Goal: Task Accomplishment & Management: Use online tool/utility

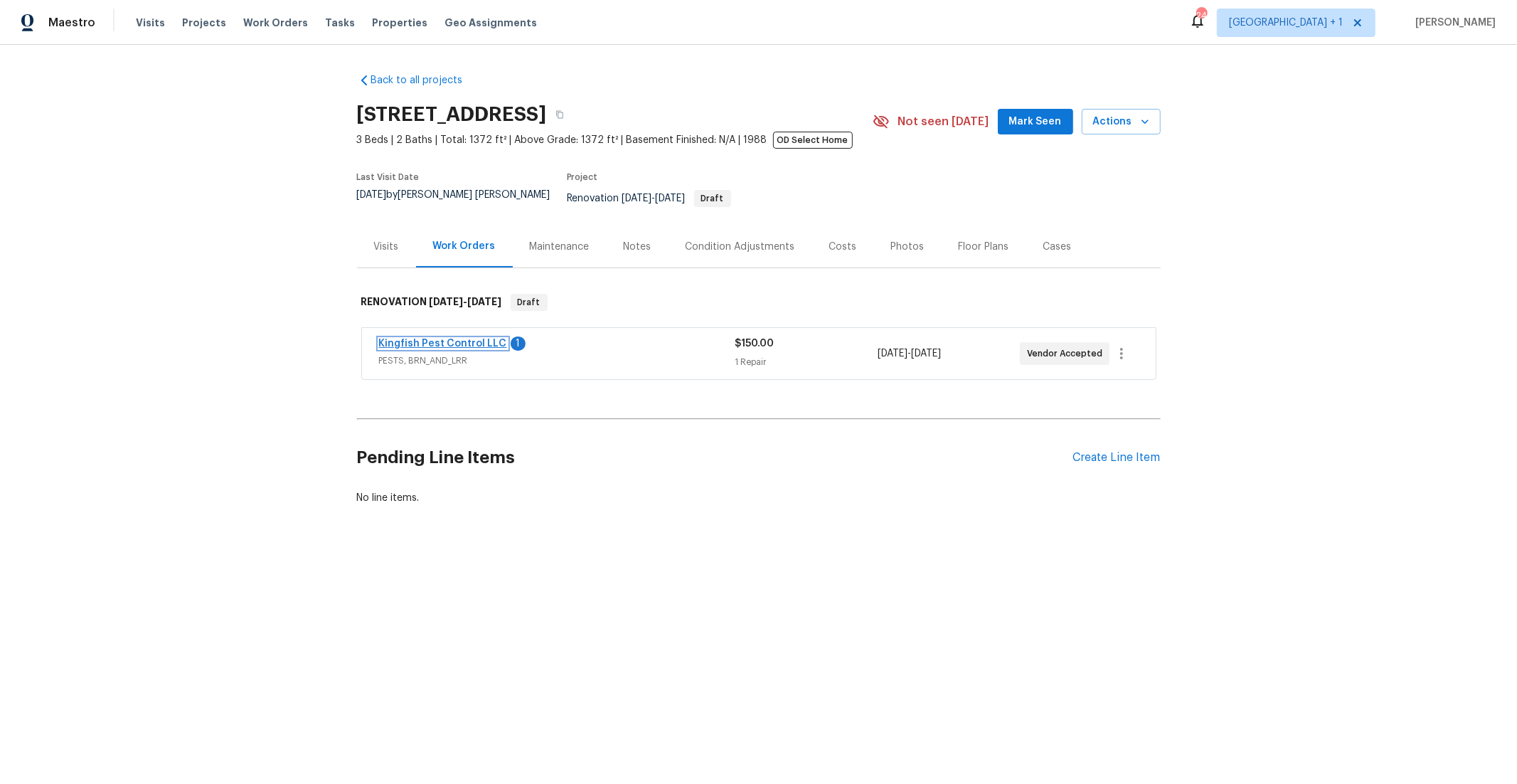
click at [432, 339] on link "Kingfish Pest Control LLC" at bounding box center [443, 343] width 128 height 10
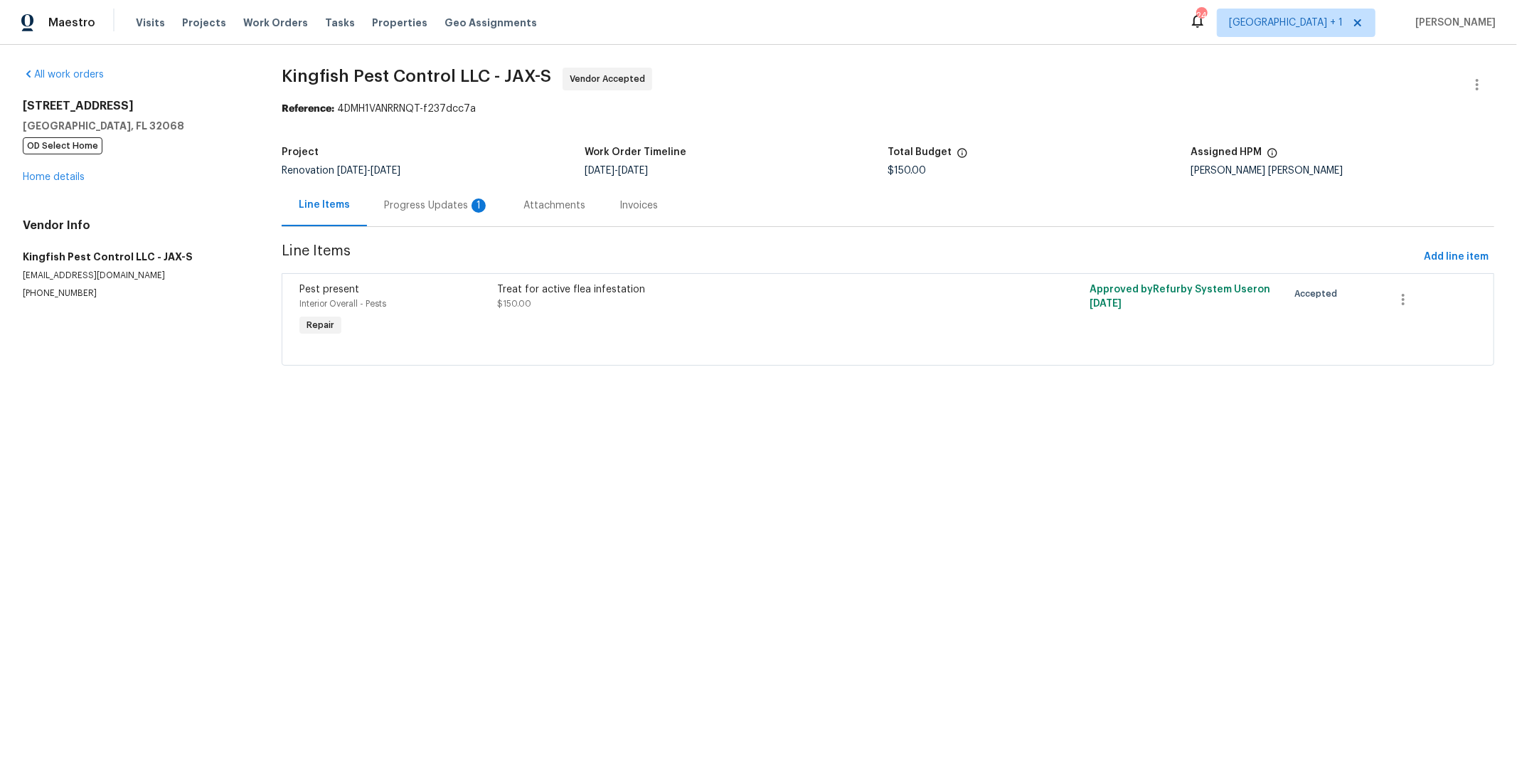
click at [436, 209] on div "Progress Updates 1" at bounding box center [437, 206] width 106 height 15
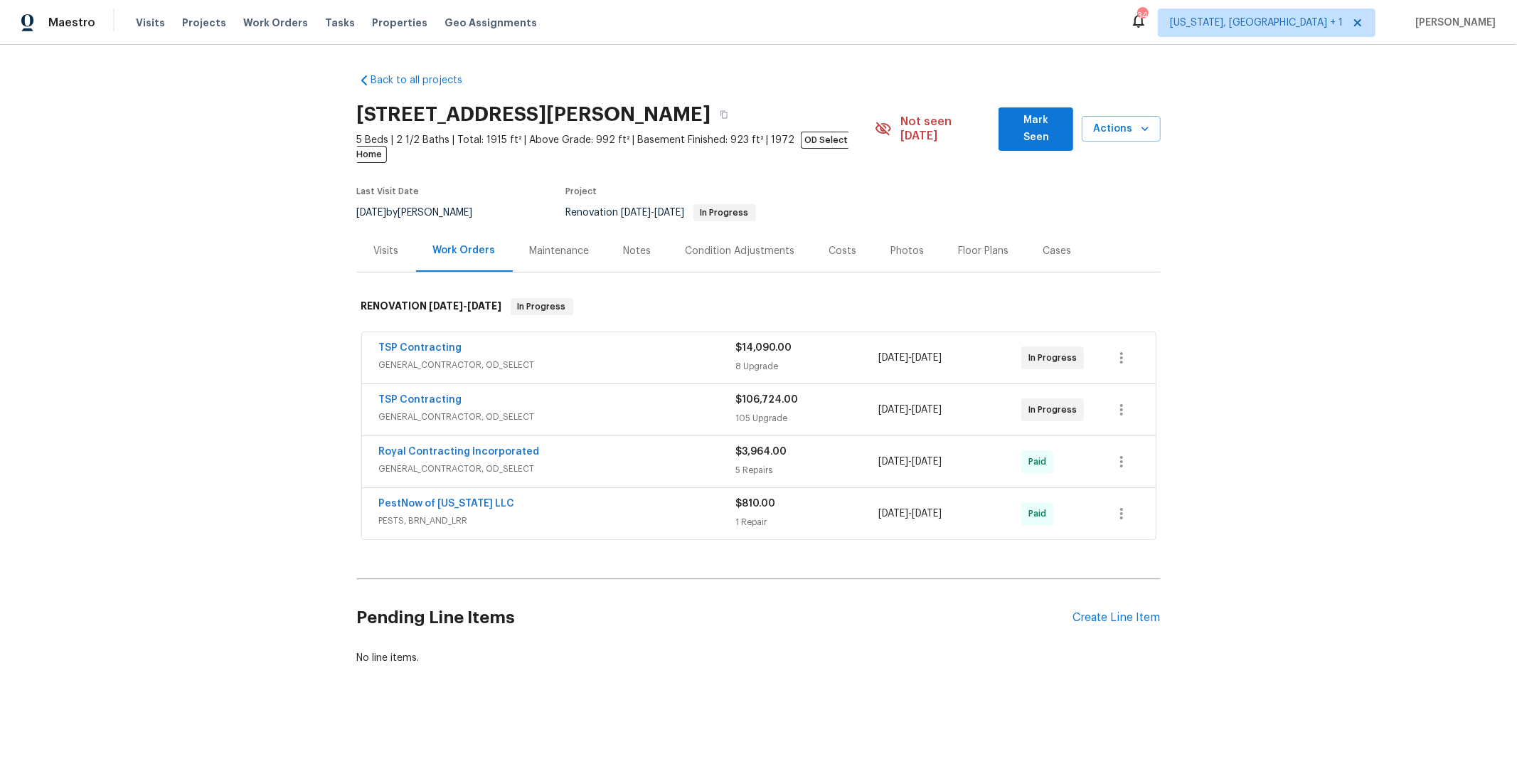
click at [521, 410] on span "GENERAL_CONTRACTOR, OD_SELECT" at bounding box center [557, 417] width 357 height 15
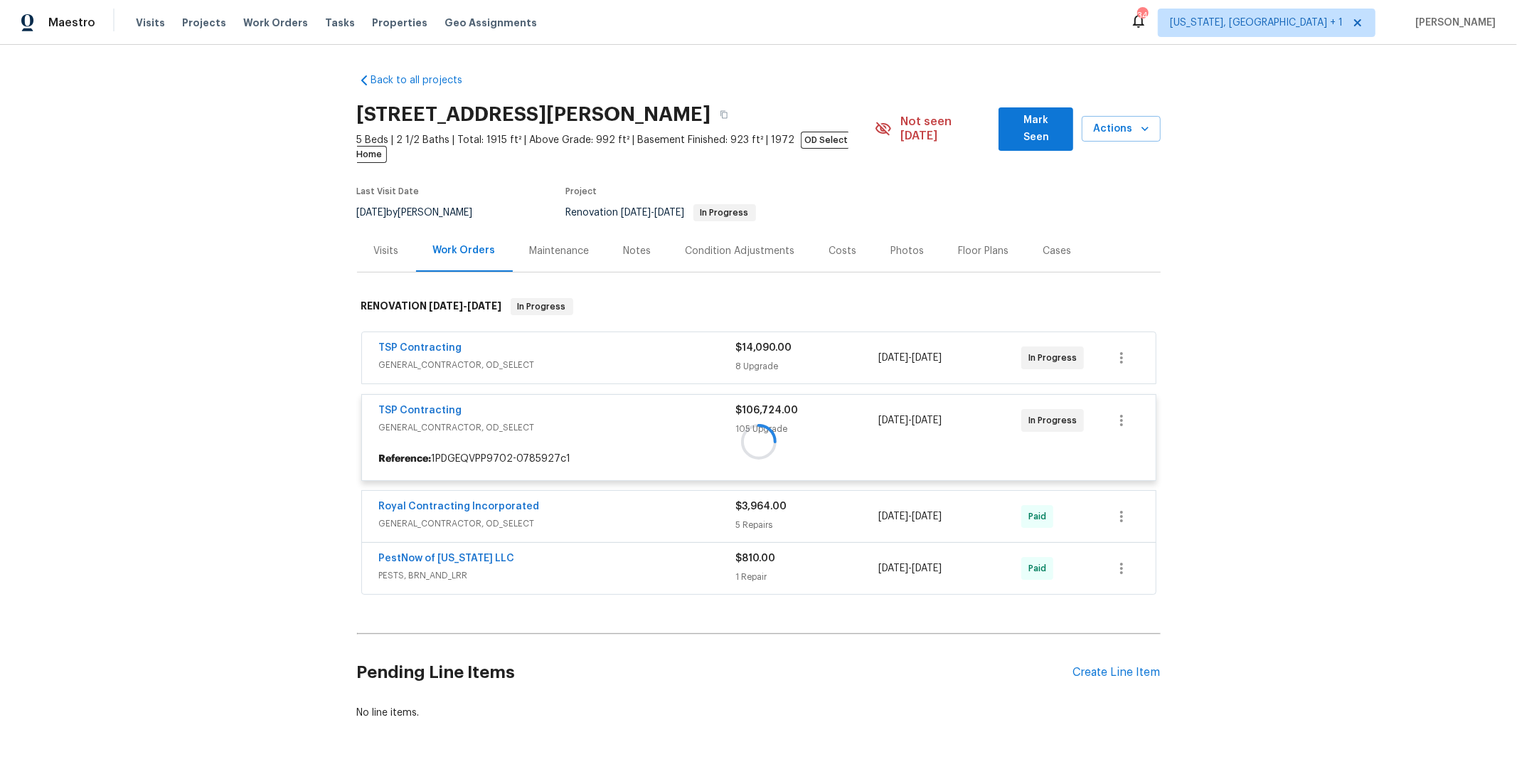
click at [544, 357] on div at bounding box center [758, 442] width 803 height 315
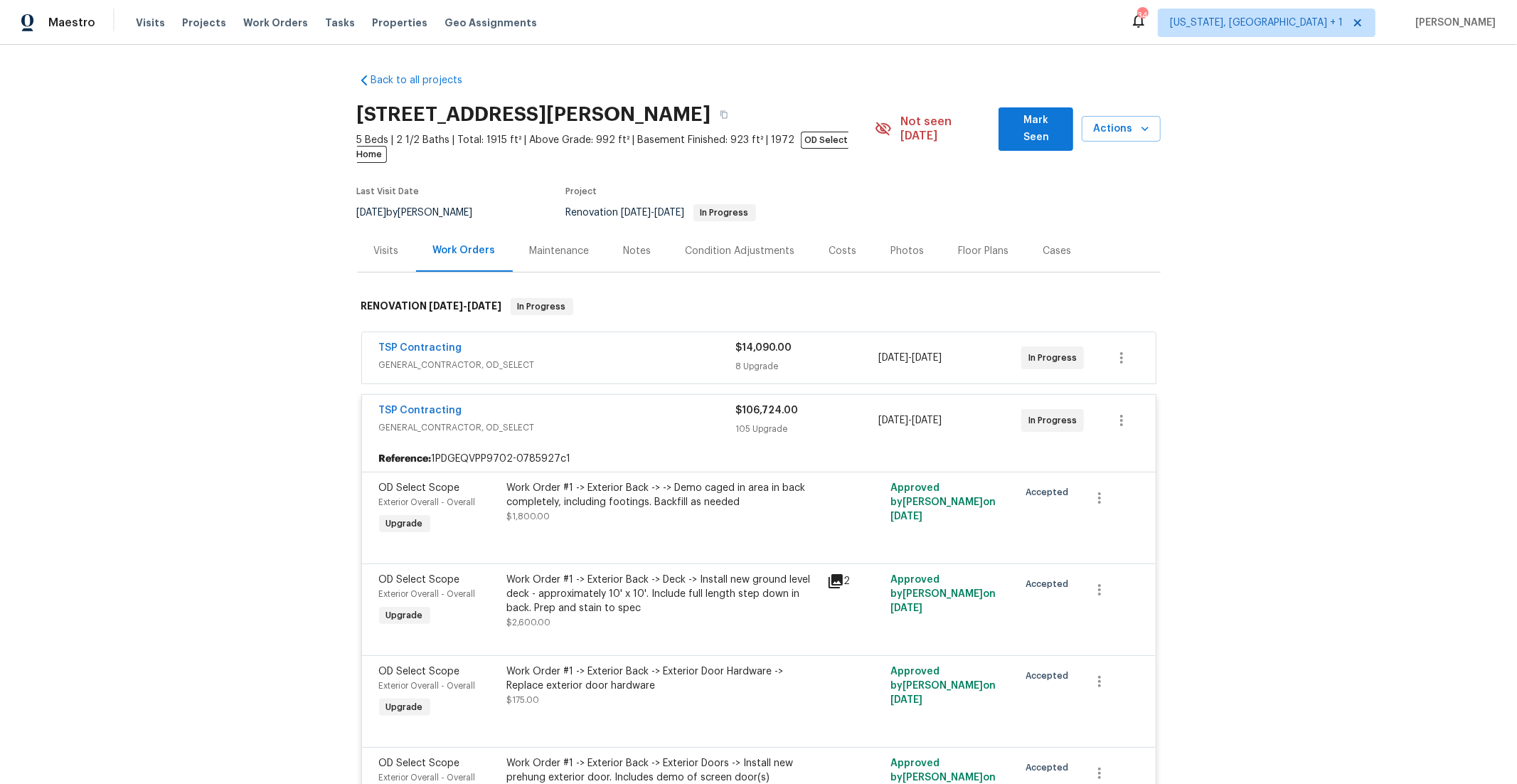
click at [534, 358] on span "GENERAL_CONTRACTOR, OD_SELECT" at bounding box center [557, 365] width 357 height 15
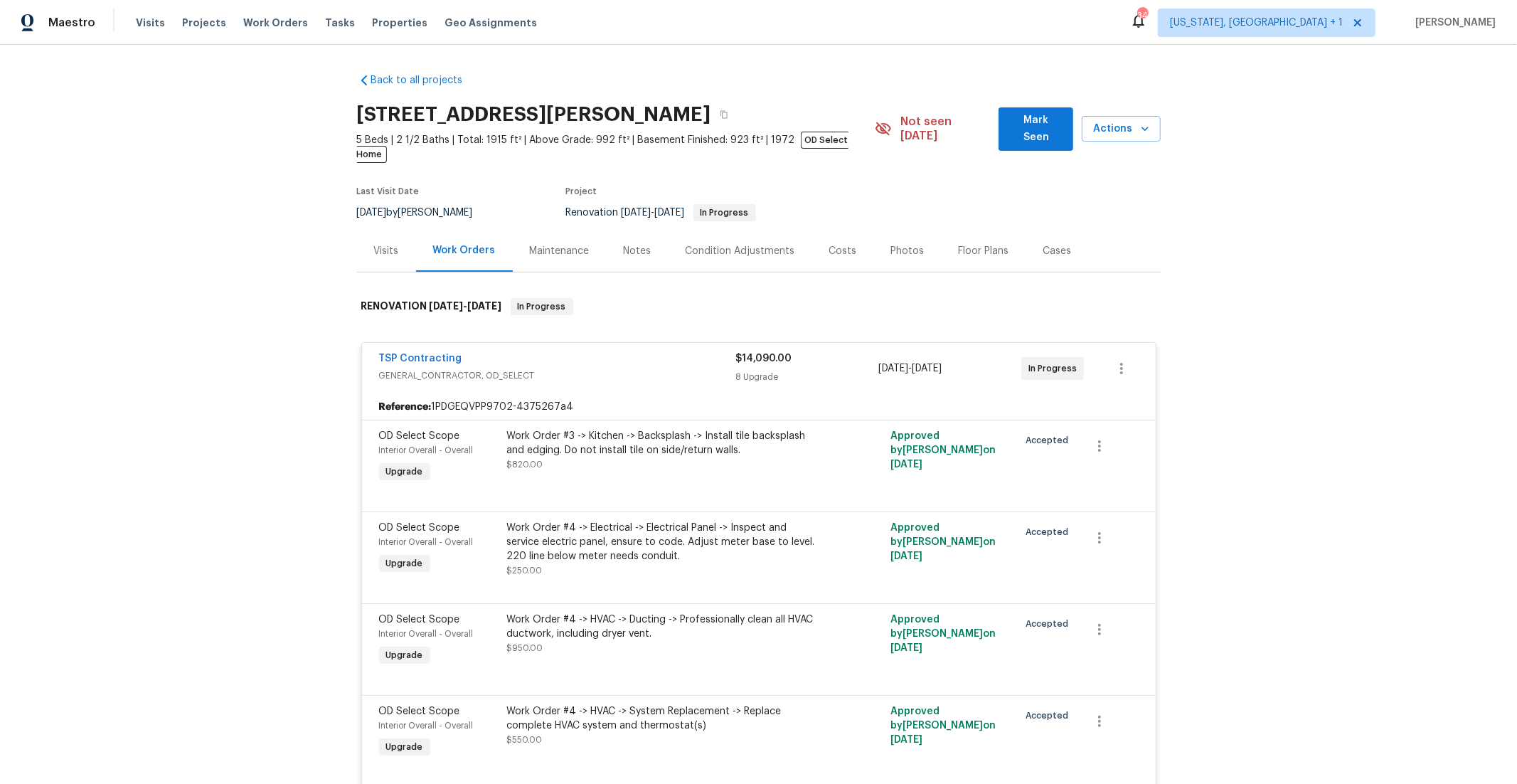
click at [300, 456] on div "Back to all projects [STREET_ADDRESS] 5 Beds | 2 1/2 Baths | Total: 1915 ft² | …" at bounding box center [758, 413] width 1517 height 738
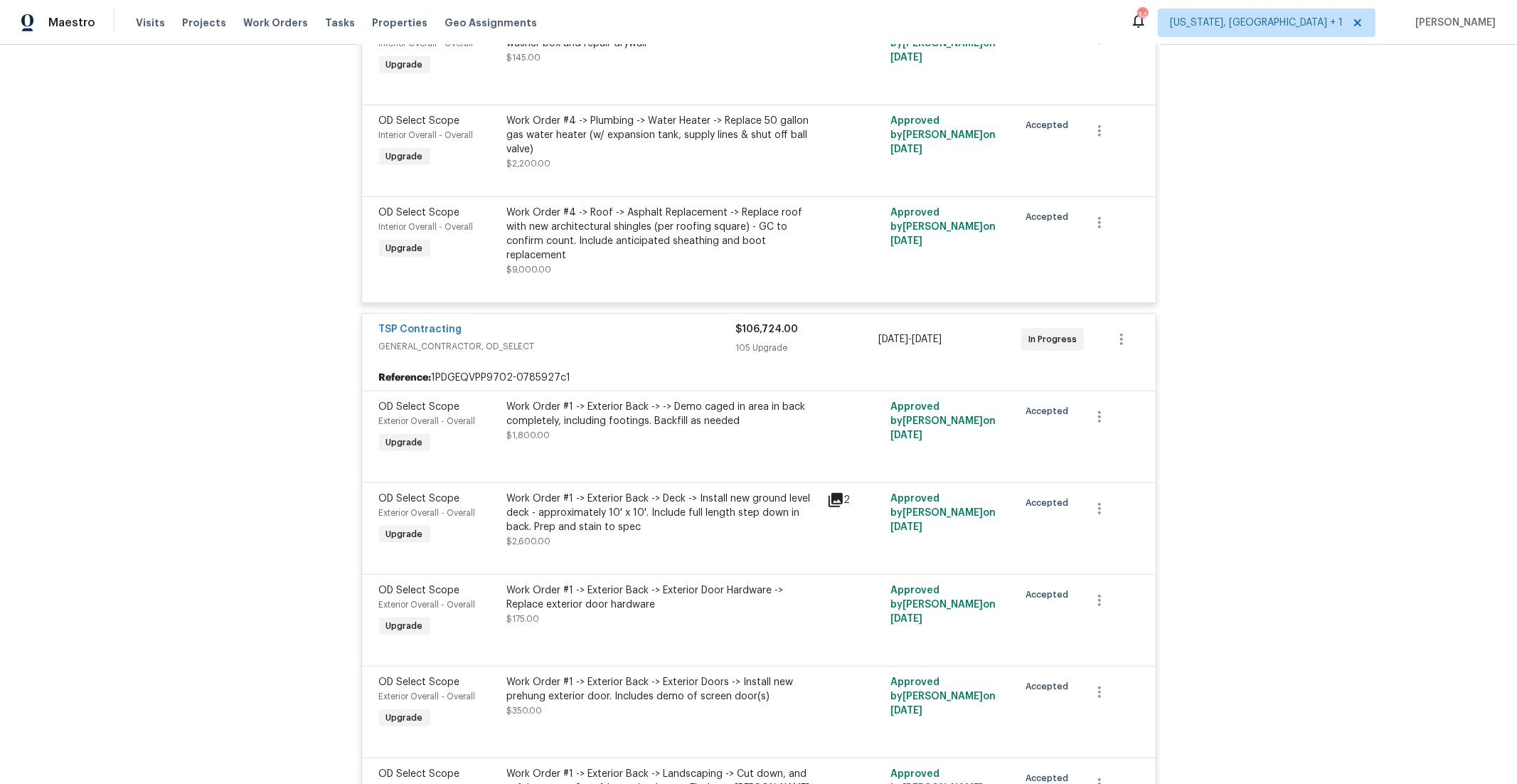
scroll to position [3529, 0]
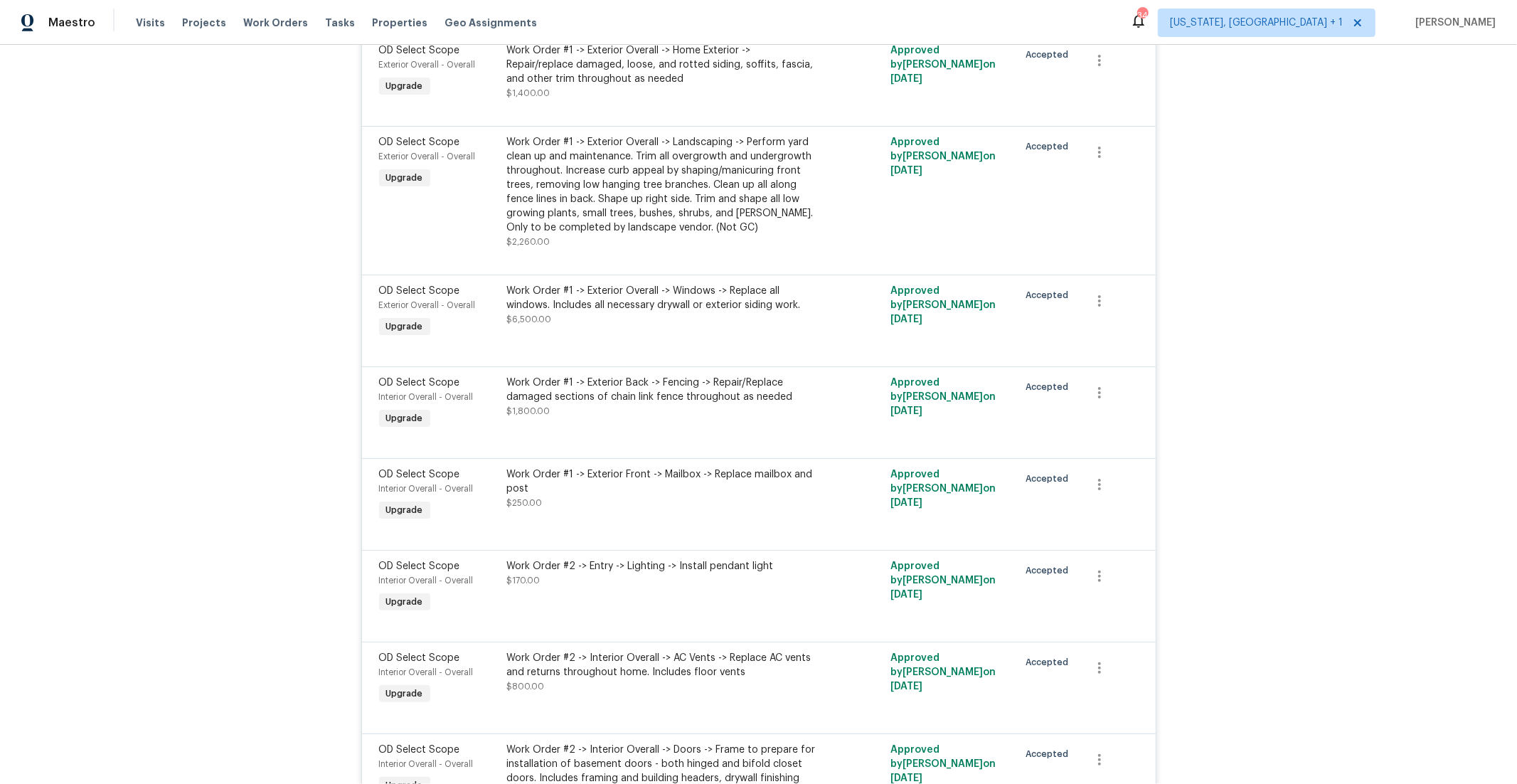
click at [664, 398] on div "Work Order #1 -> Exterior Back -> Fencing -> Repair/Replace damaged sections of…" at bounding box center [663, 389] width 311 height 28
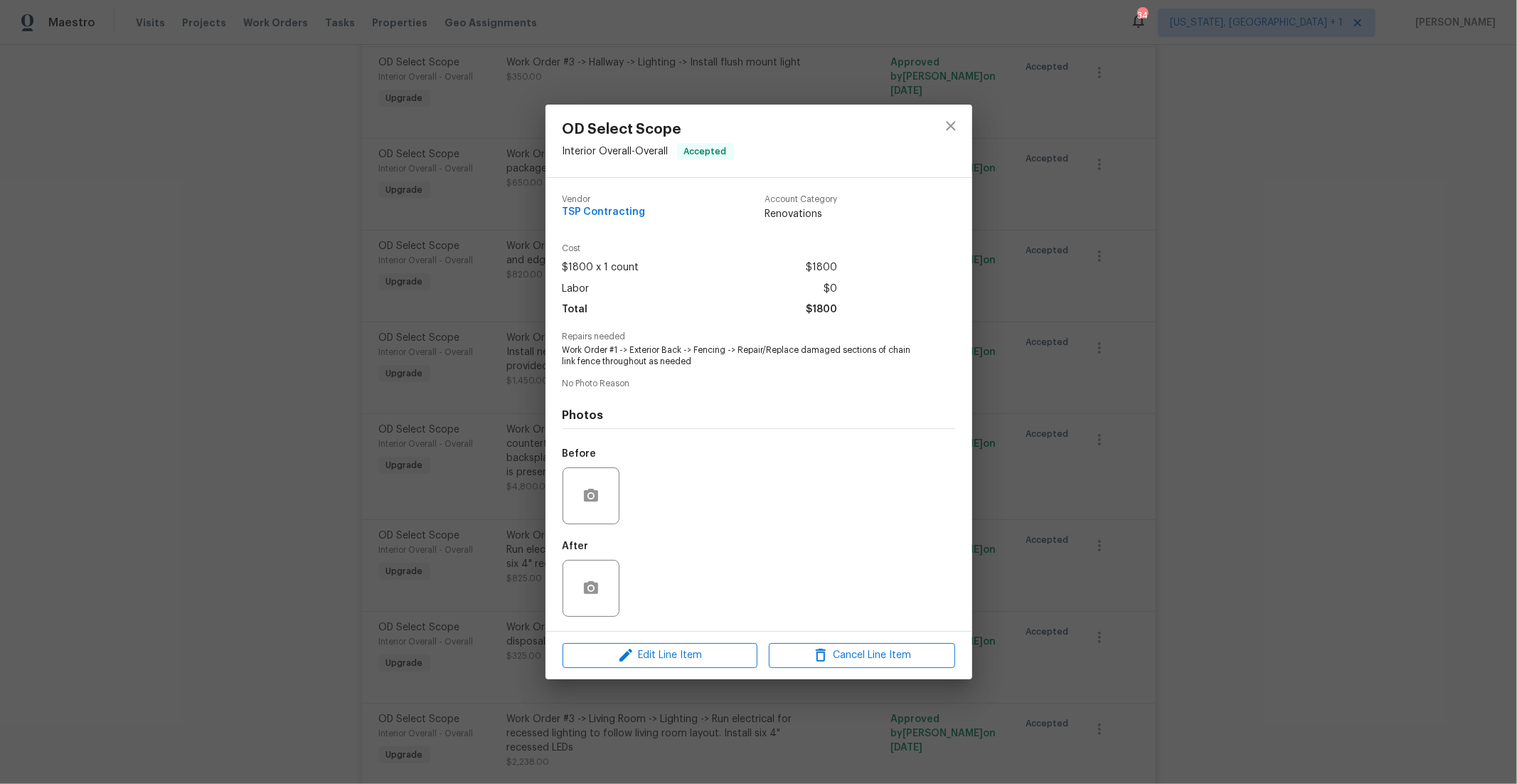
scroll to position [2176, 0]
click at [944, 117] on icon "close" at bounding box center [951, 126] width 17 height 17
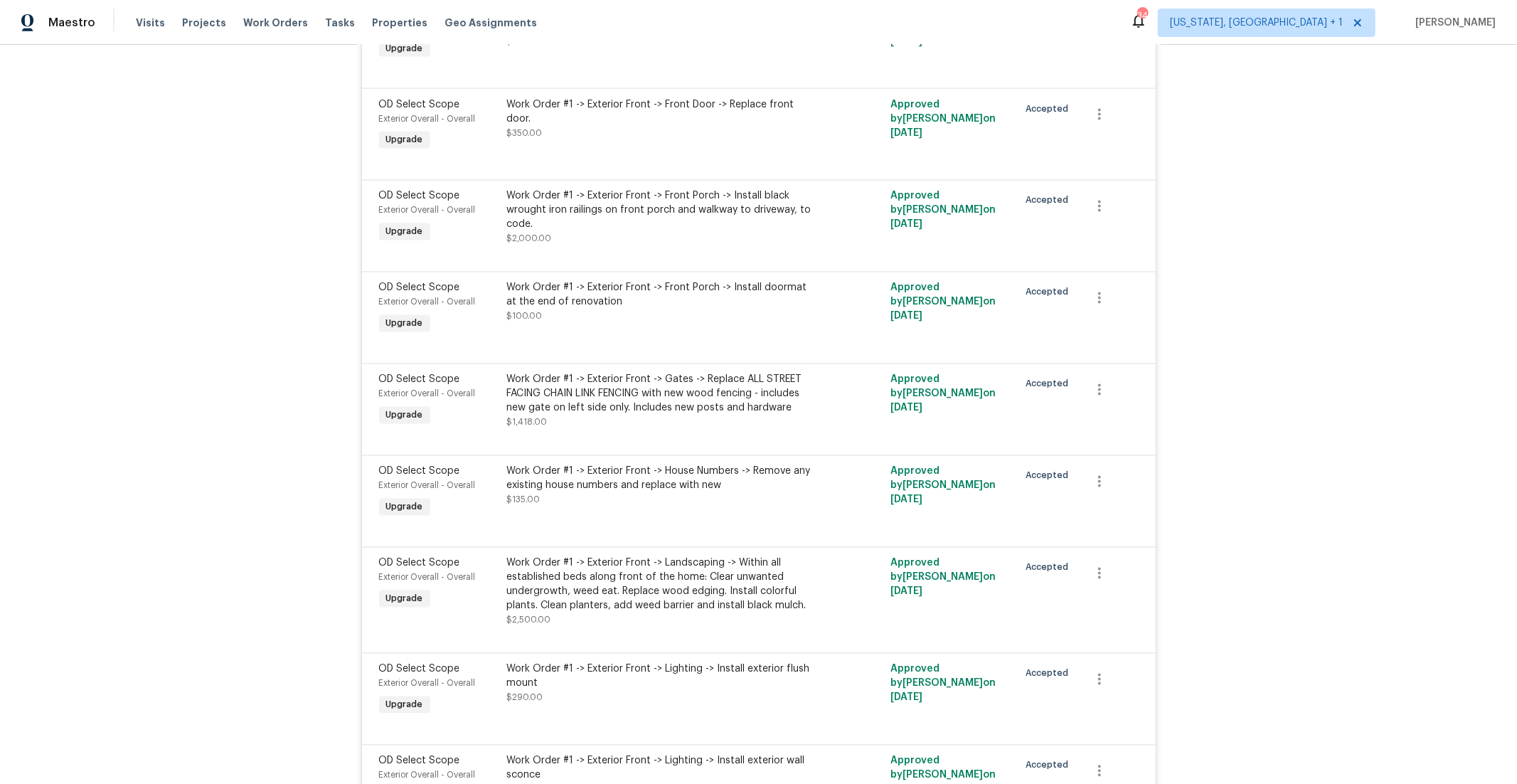
click at [594, 396] on div "Work Order #1 -> Exterior Front -> Gates -> Replace ALL STREET FACING CHAIN LIN…" at bounding box center [663, 393] width 311 height 43
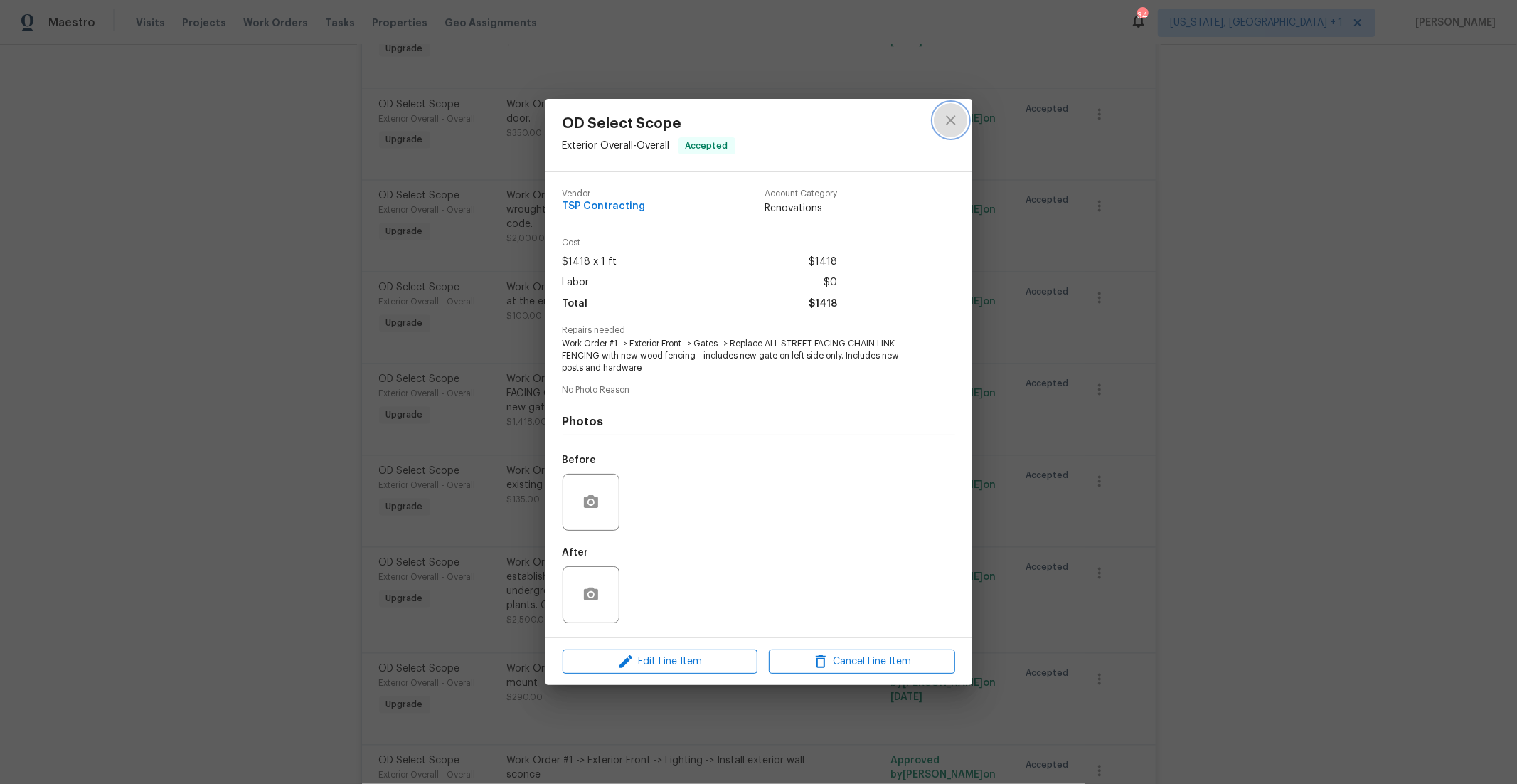
drag, startPoint x: 959, startPoint y: 126, endPoint x: 949, endPoint y: 128, distance: 10.2
click at [959, 127] on button "close" at bounding box center [950, 119] width 34 height 34
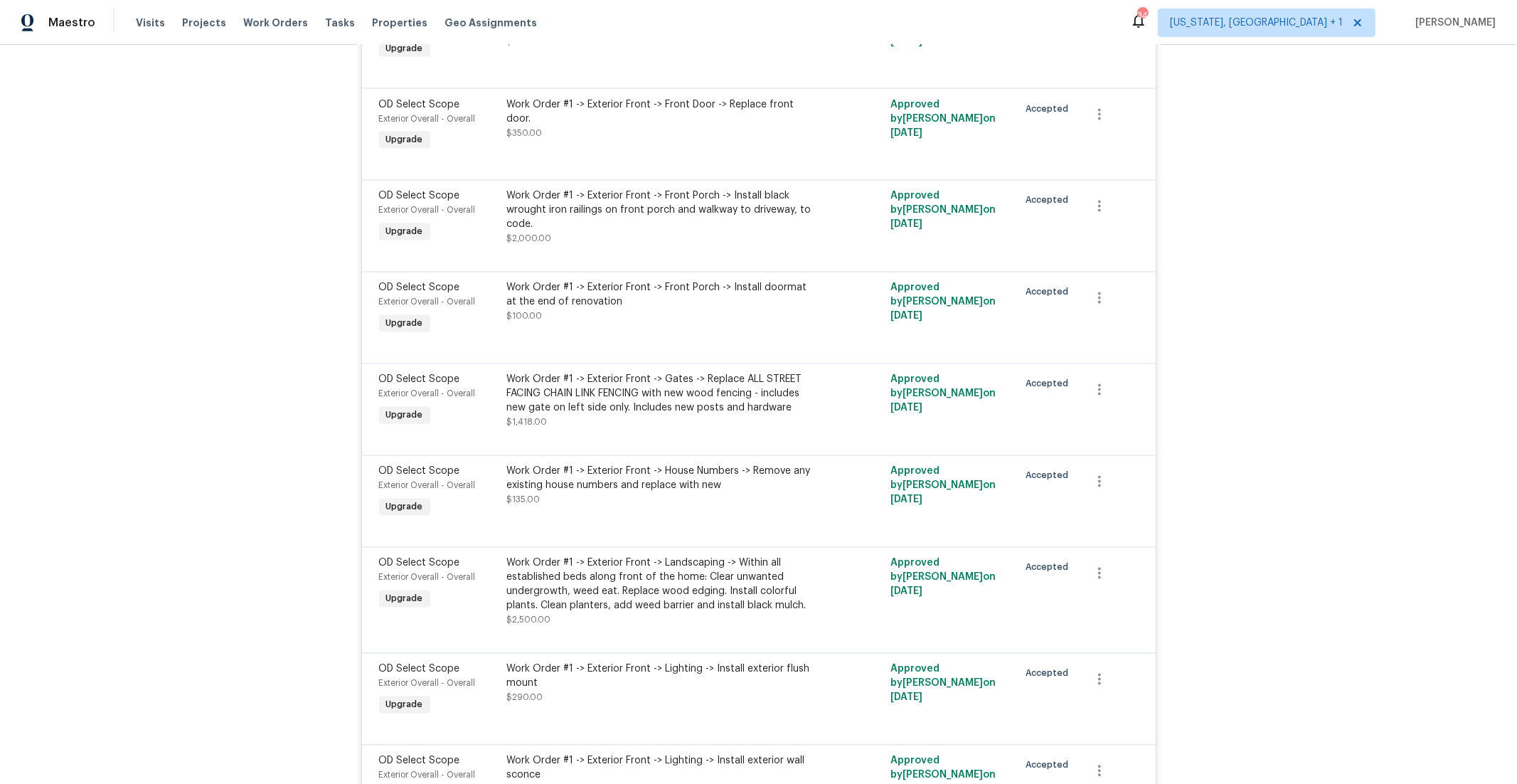
scroll to position [1221, 0]
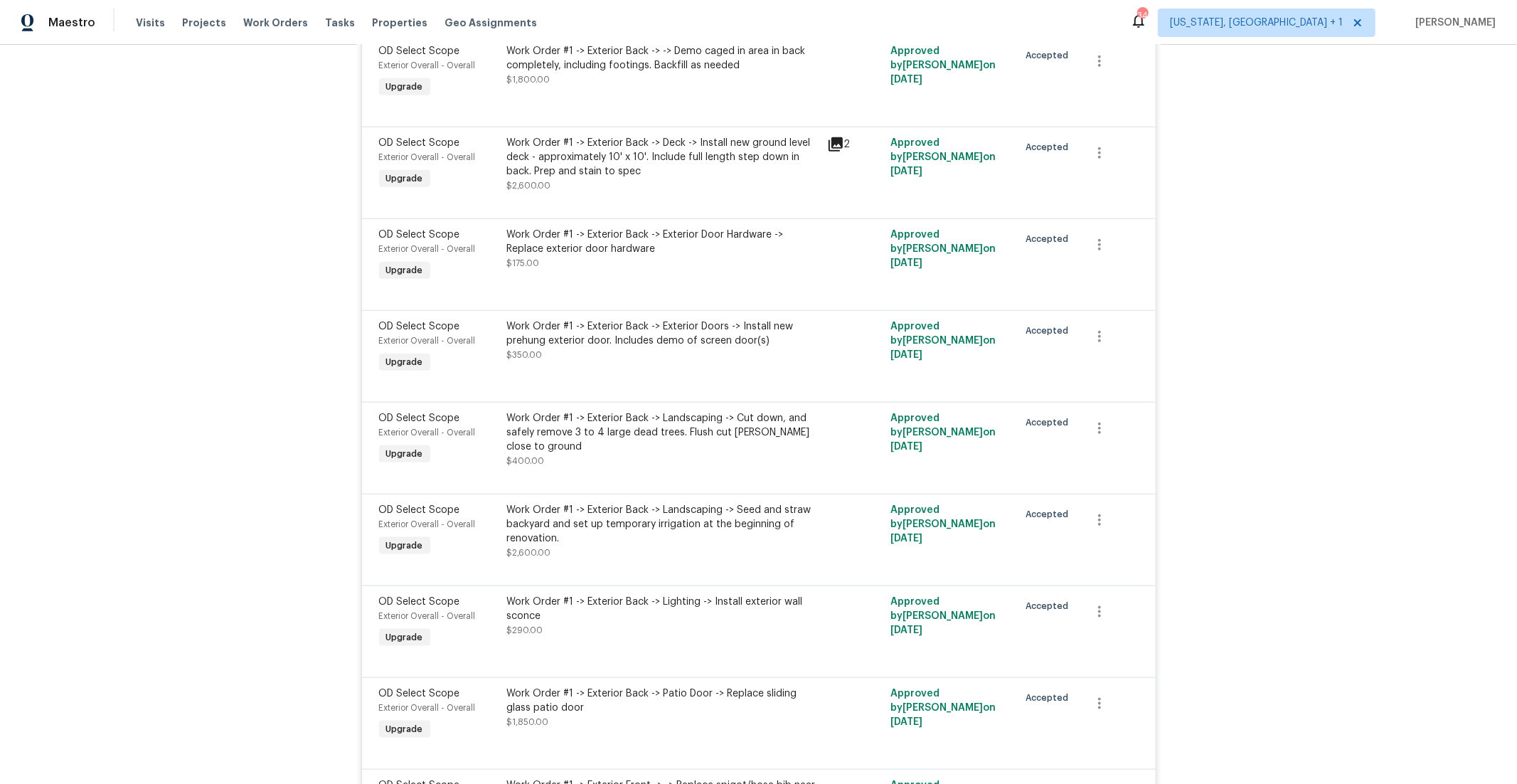
click at [660, 423] on div "Work Order #1 -> Exterior Back -> Landscaping -> Cut down, and safely remove 3 …" at bounding box center [663, 432] width 311 height 43
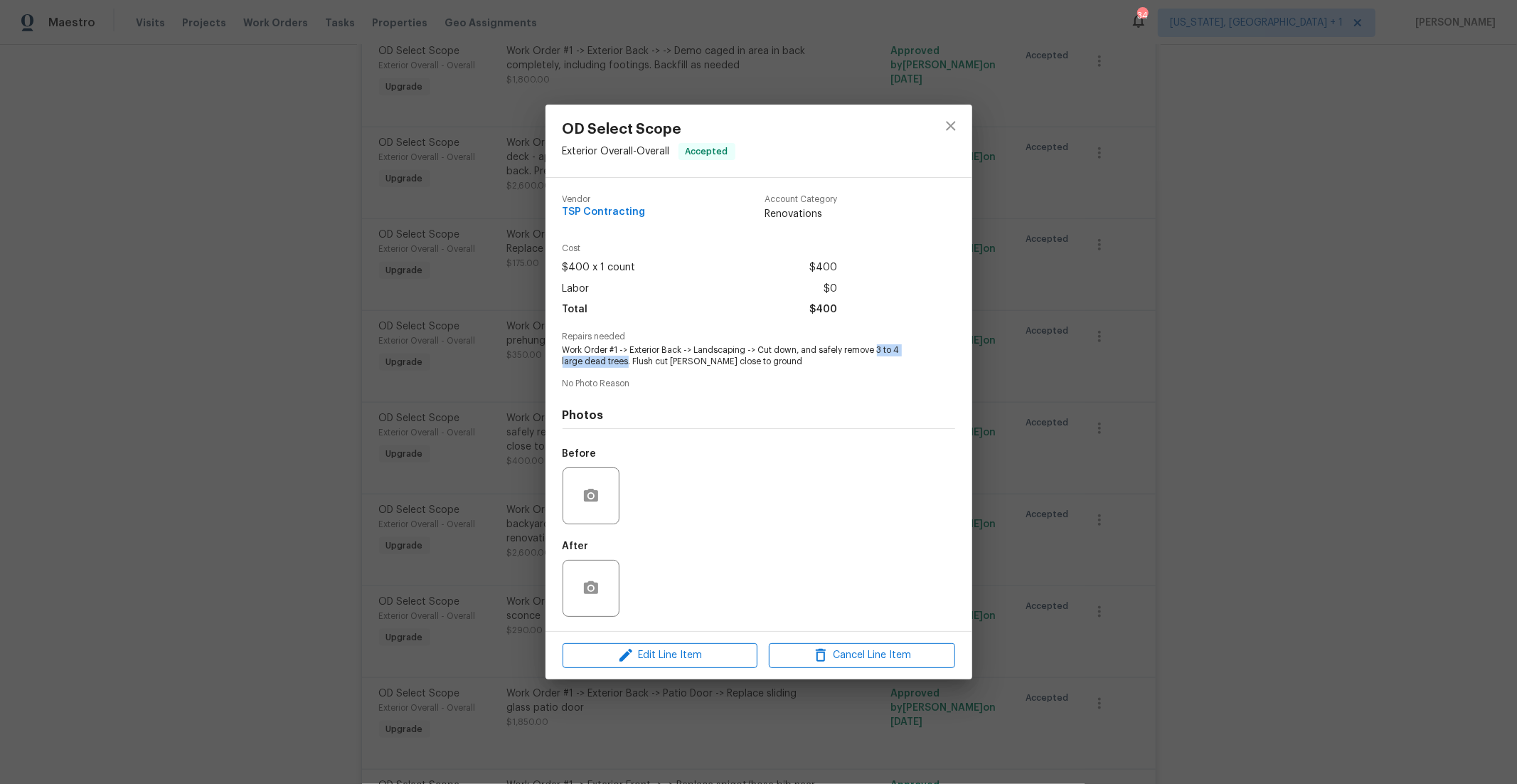
drag, startPoint x: 615, startPoint y: 361, endPoint x: 849, endPoint y: 372, distance: 234.3
click at [874, 349] on span "Work Order #1 -> Exterior Back -> Landscaping -> Cut down, and safely remove 3 …" at bounding box center [739, 356] width 353 height 25
click at [820, 355] on span "Work Order #1 -> Exterior Back -> Landscaping -> Cut down, and safely remove 3 …" at bounding box center [739, 356] width 353 height 25
drag, startPoint x: 630, startPoint y: 366, endPoint x: 761, endPoint y: 349, distance: 132.1
click at [761, 349] on span "Work Order #1 -> Exterior Back -> Landscaping -> Cut down, and safely remove 3 …" at bounding box center [739, 356] width 353 height 25
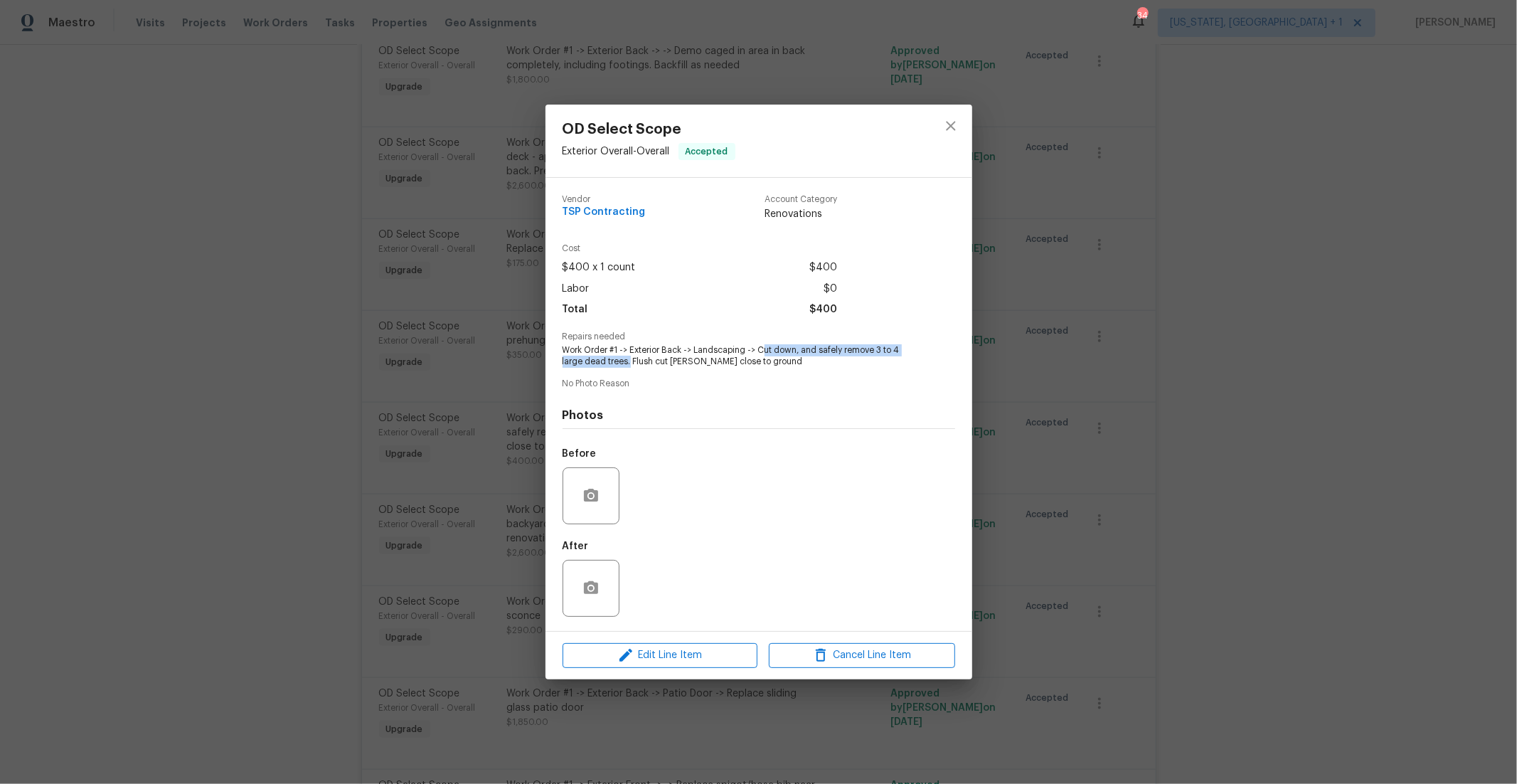
copy span "ut down, and safely remove 3 to 4 large dead trees."
drag, startPoint x: 950, startPoint y: 127, endPoint x: 165, endPoint y: 280, distance: 799.8
click at [950, 127] on icon "close" at bounding box center [951, 126] width 17 height 17
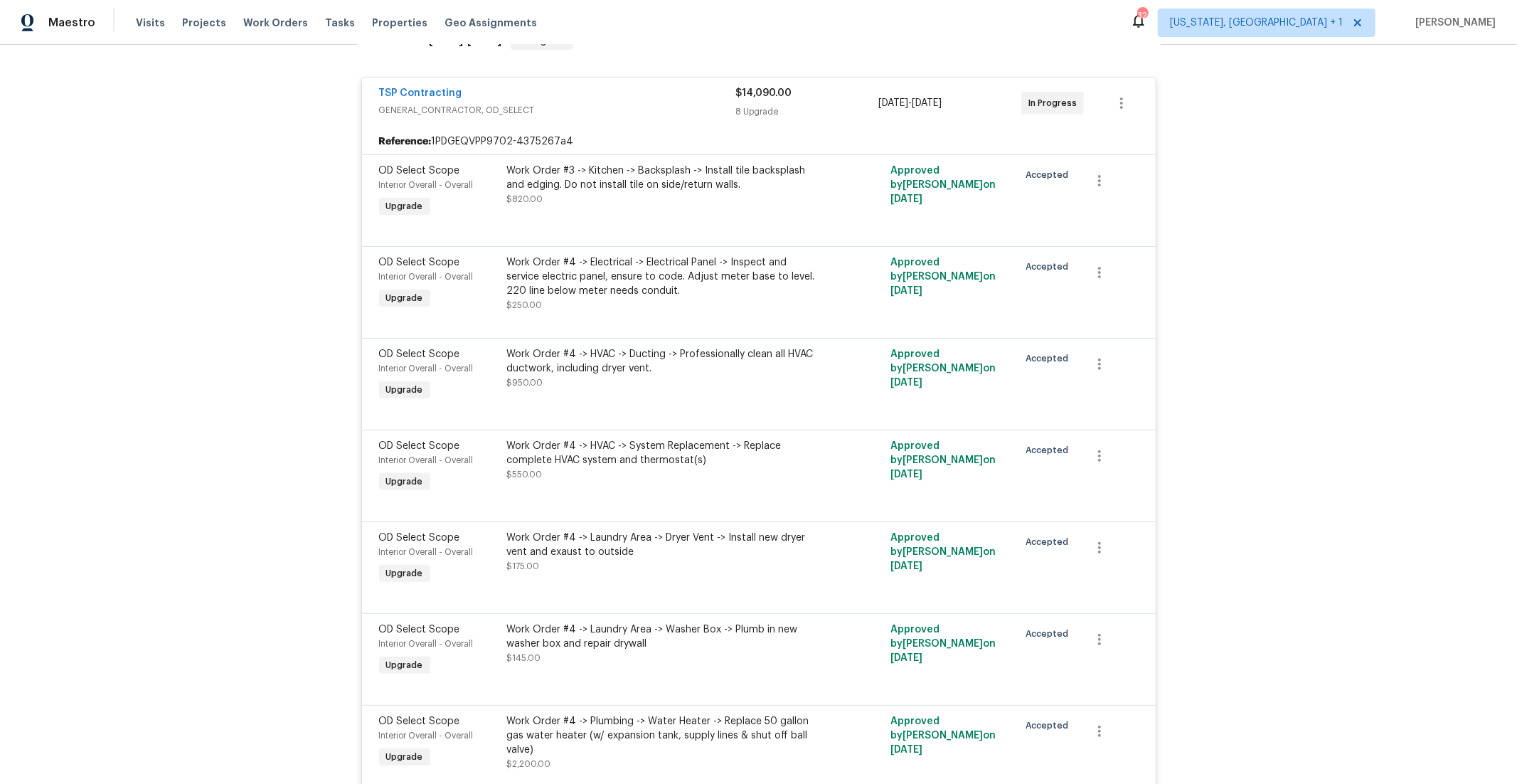
scroll to position [0, 0]
